Goal: Information Seeking & Learning: Compare options

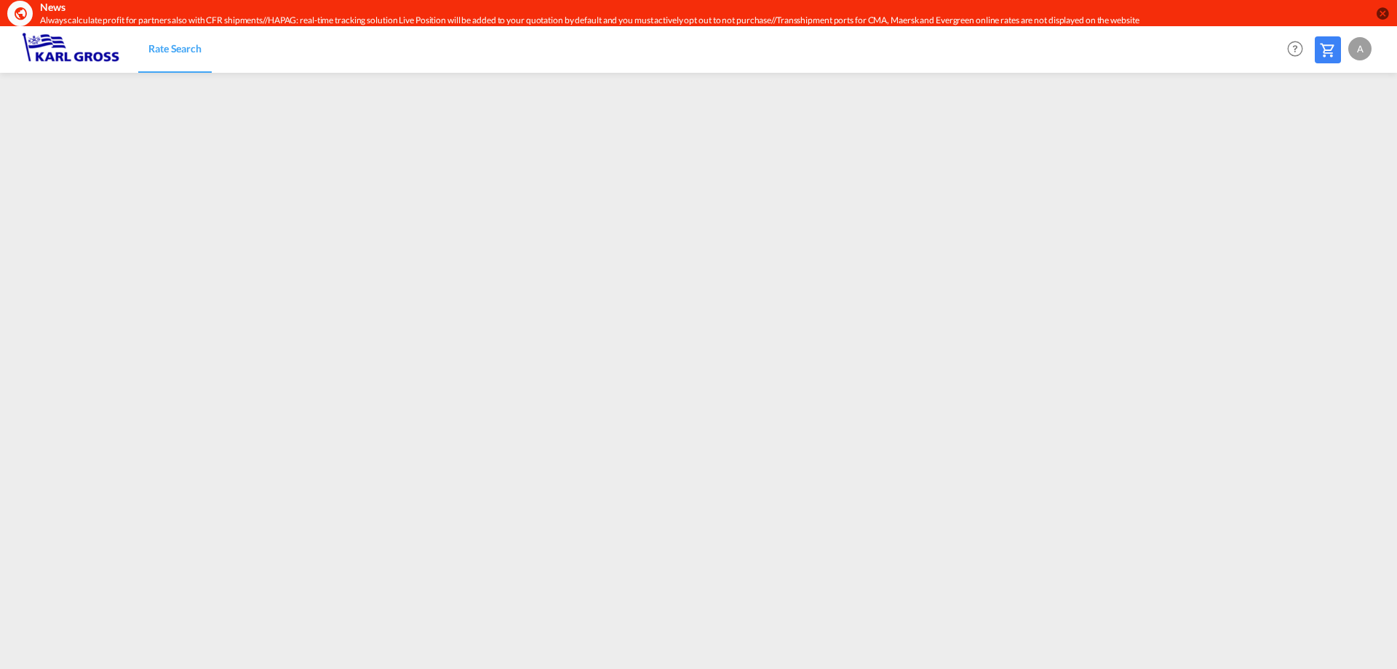
click at [1329, 57] on md-icon at bounding box center [1328, 49] width 17 height 17
click at [1380, 11] on md-icon "icon-close-circle" at bounding box center [1383, 13] width 15 height 15
